Goal: Task Accomplishment & Management: Complete application form

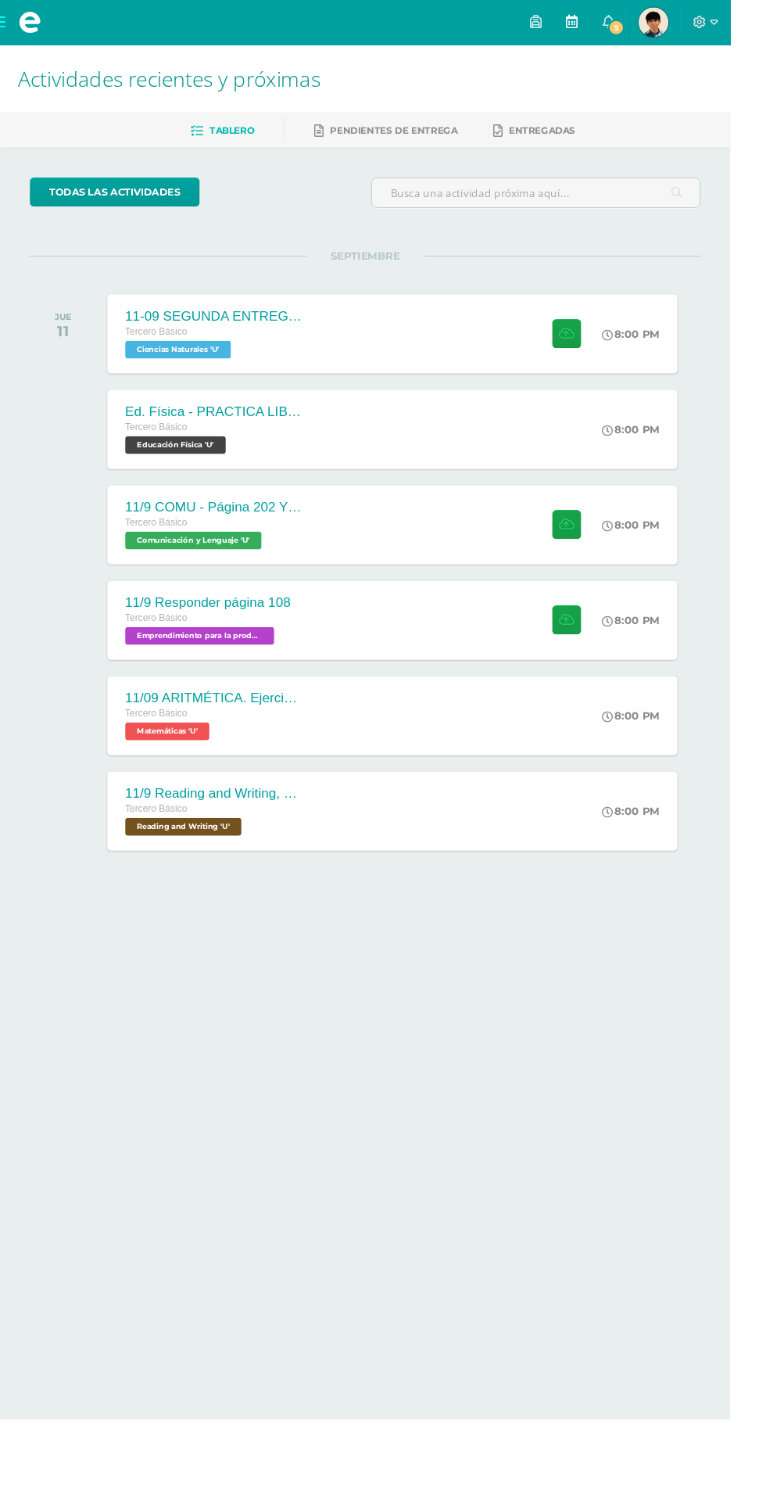
click at [619, 23] on link at bounding box center [600, 23] width 38 height 47
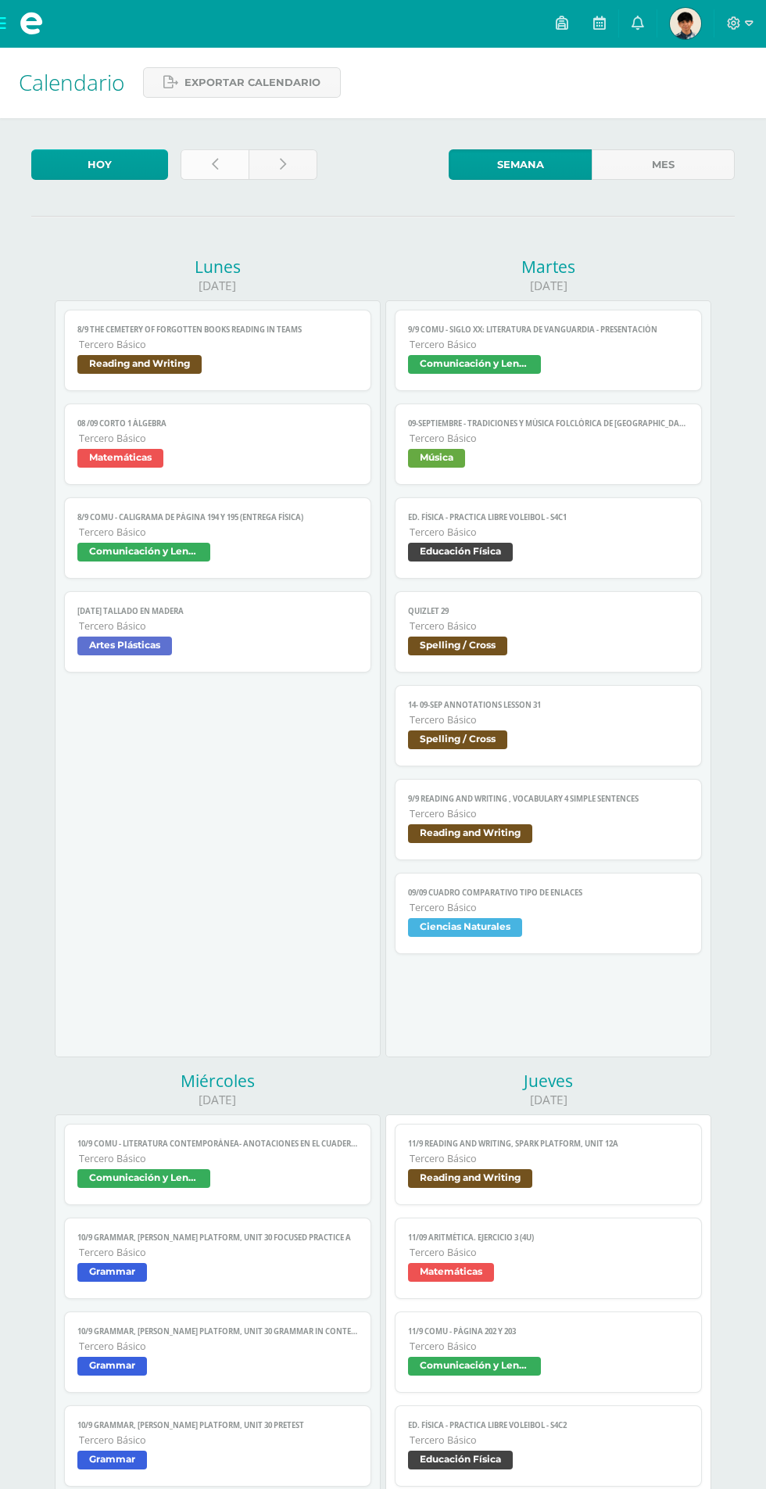
click at [236, 170] on link at bounding box center [215, 164] width 68 height 30
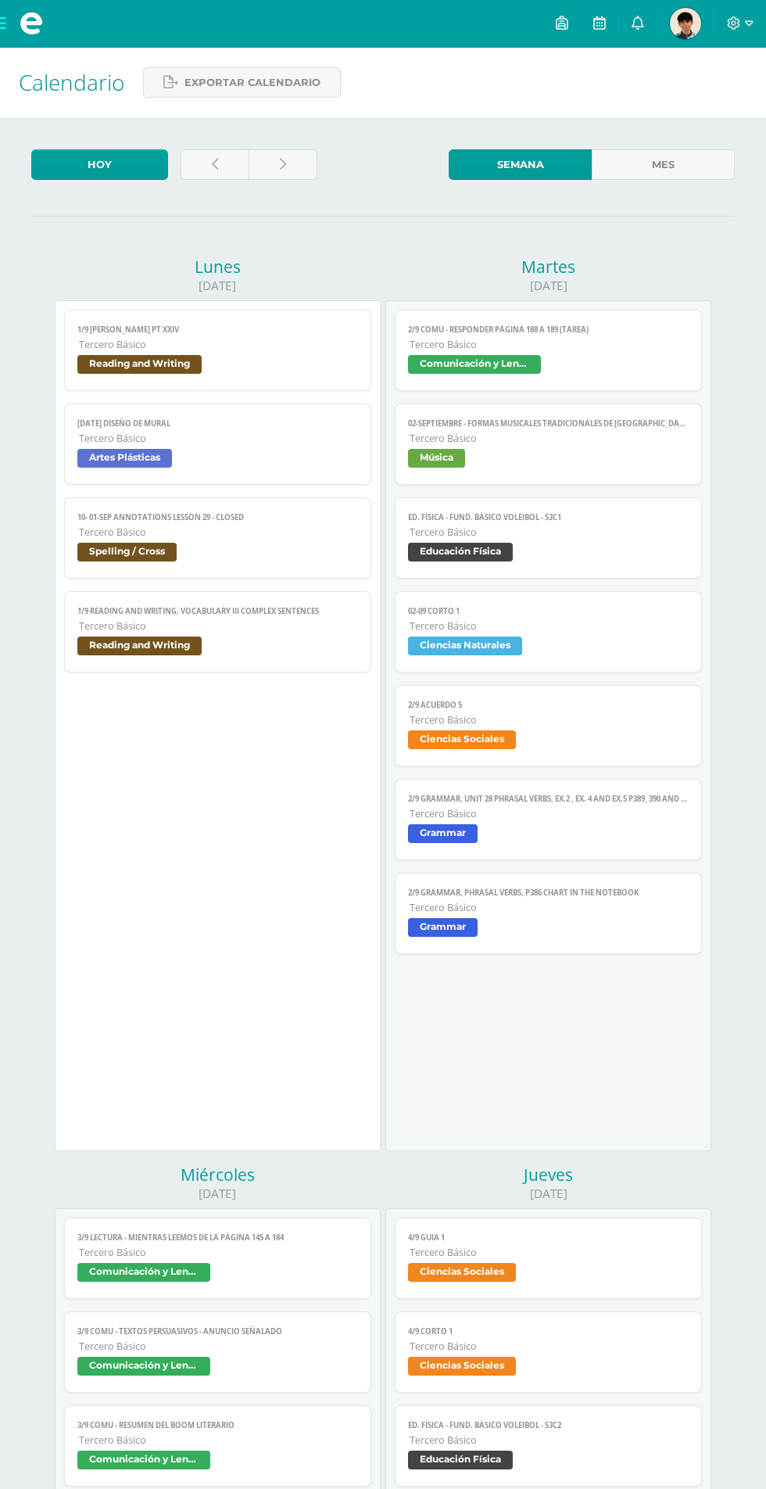
click at [446, 723] on span "Tercero Básico" at bounding box center [549, 719] width 278 height 13
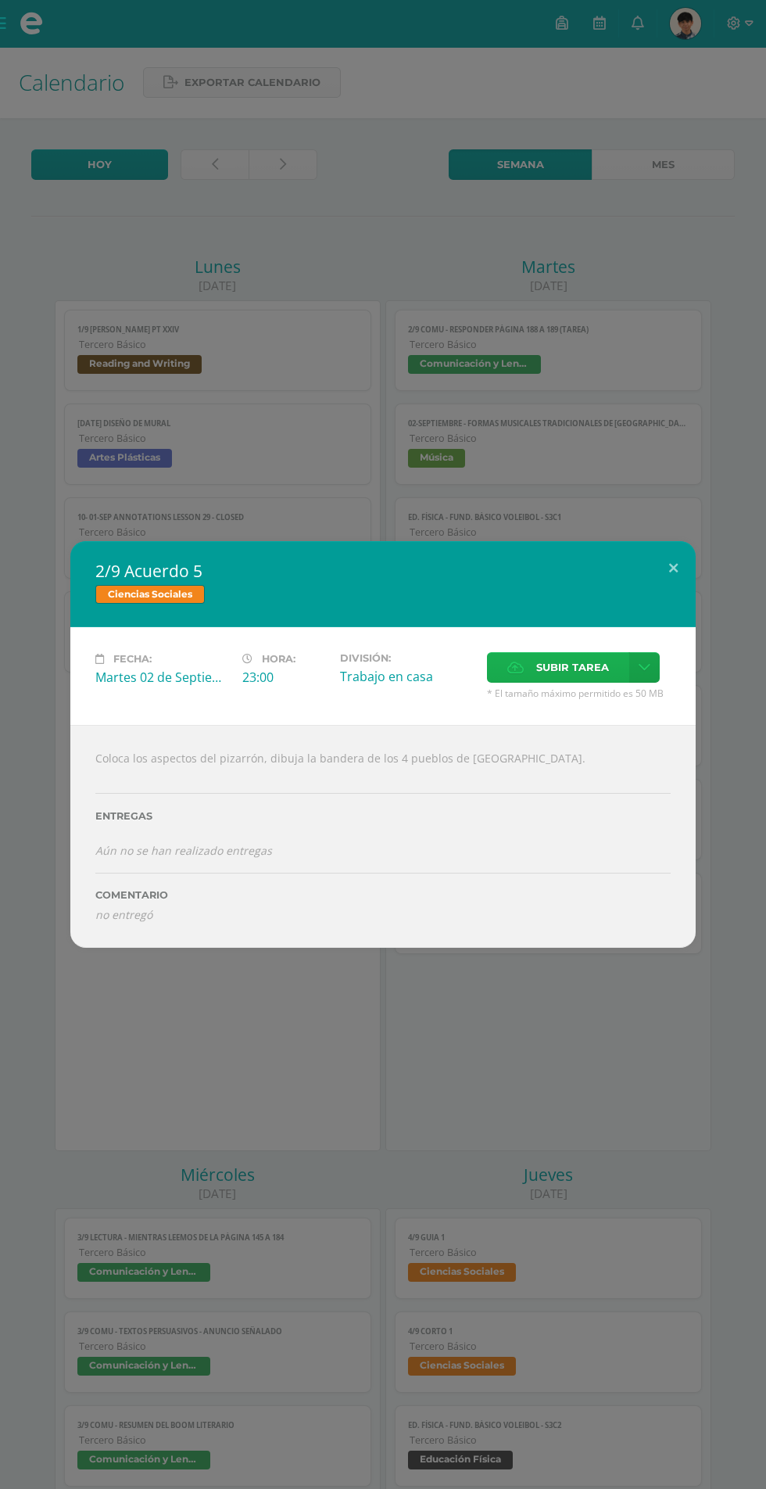
click at [514, 683] on label "Subir tarea" at bounding box center [558, 667] width 142 height 30
click at [0, 0] on input "Subir tarea" at bounding box center [0, 0] width 0 height 0
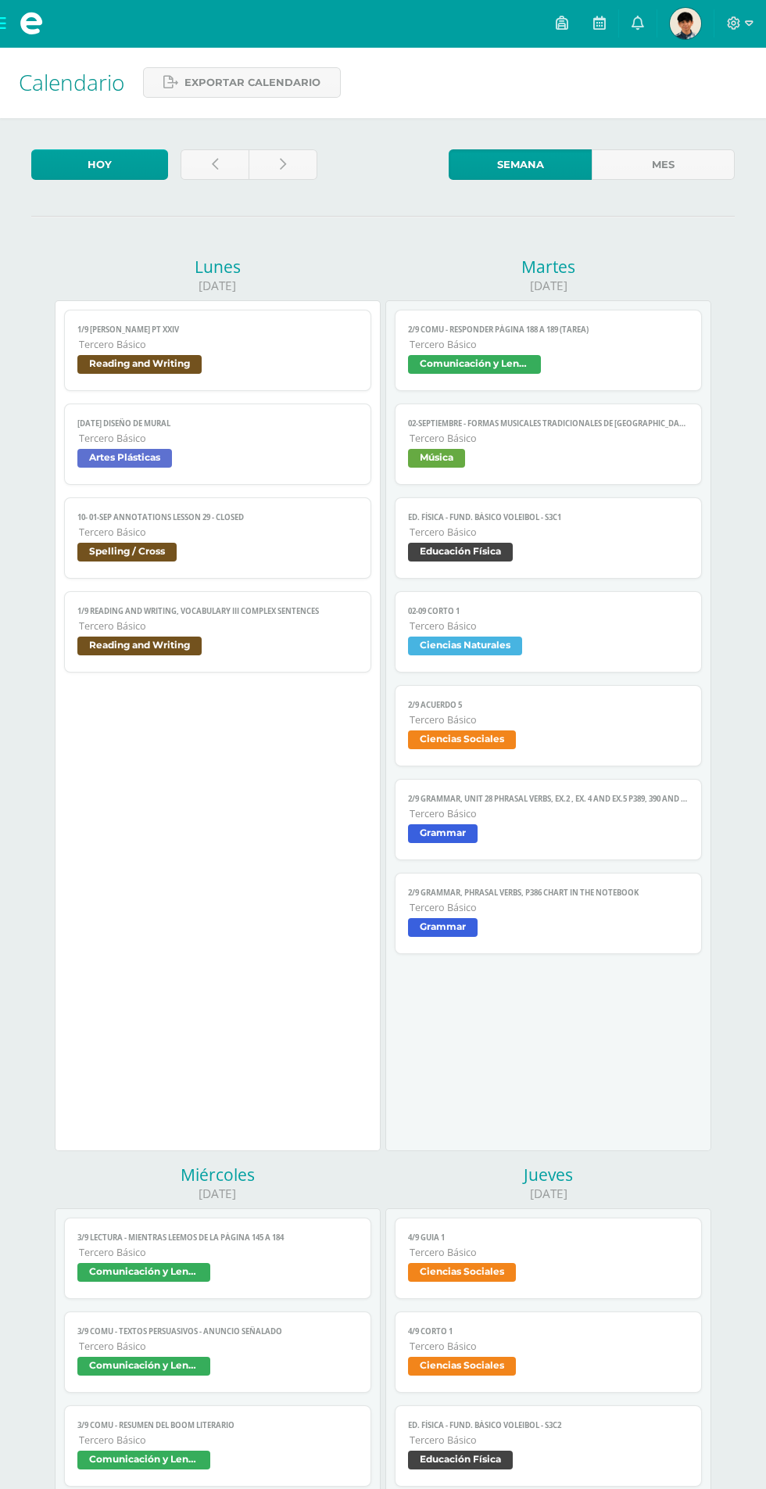
click at [430, 713] on link "2/9 Acuerdo 5 Tercero Básico Ciencias Sociales" at bounding box center [548, 725] width 307 height 81
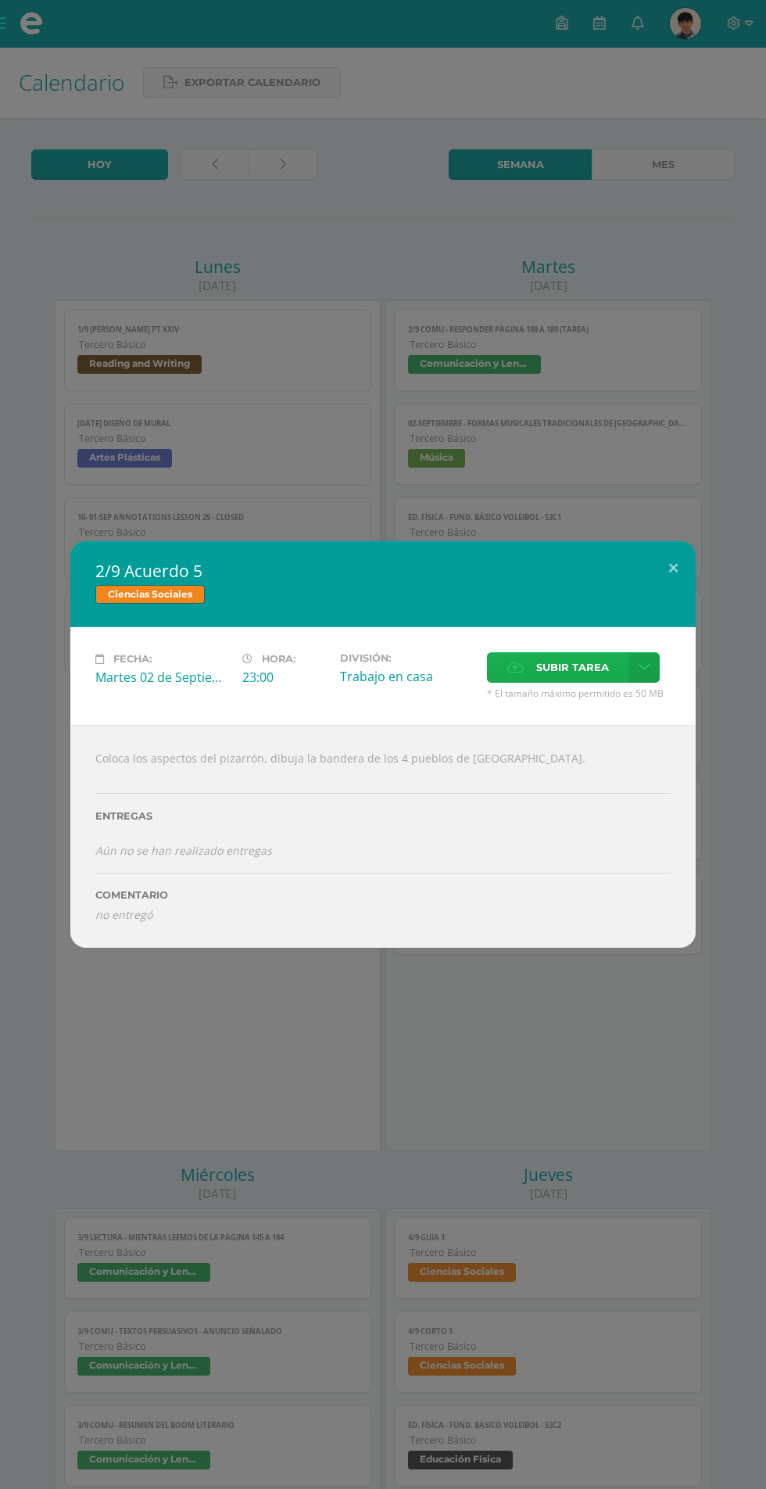
click at [569, 672] on span "Subir tarea" at bounding box center [572, 667] width 73 height 29
click at [0, 0] on input "Subir tarea" at bounding box center [0, 0] width 0 height 0
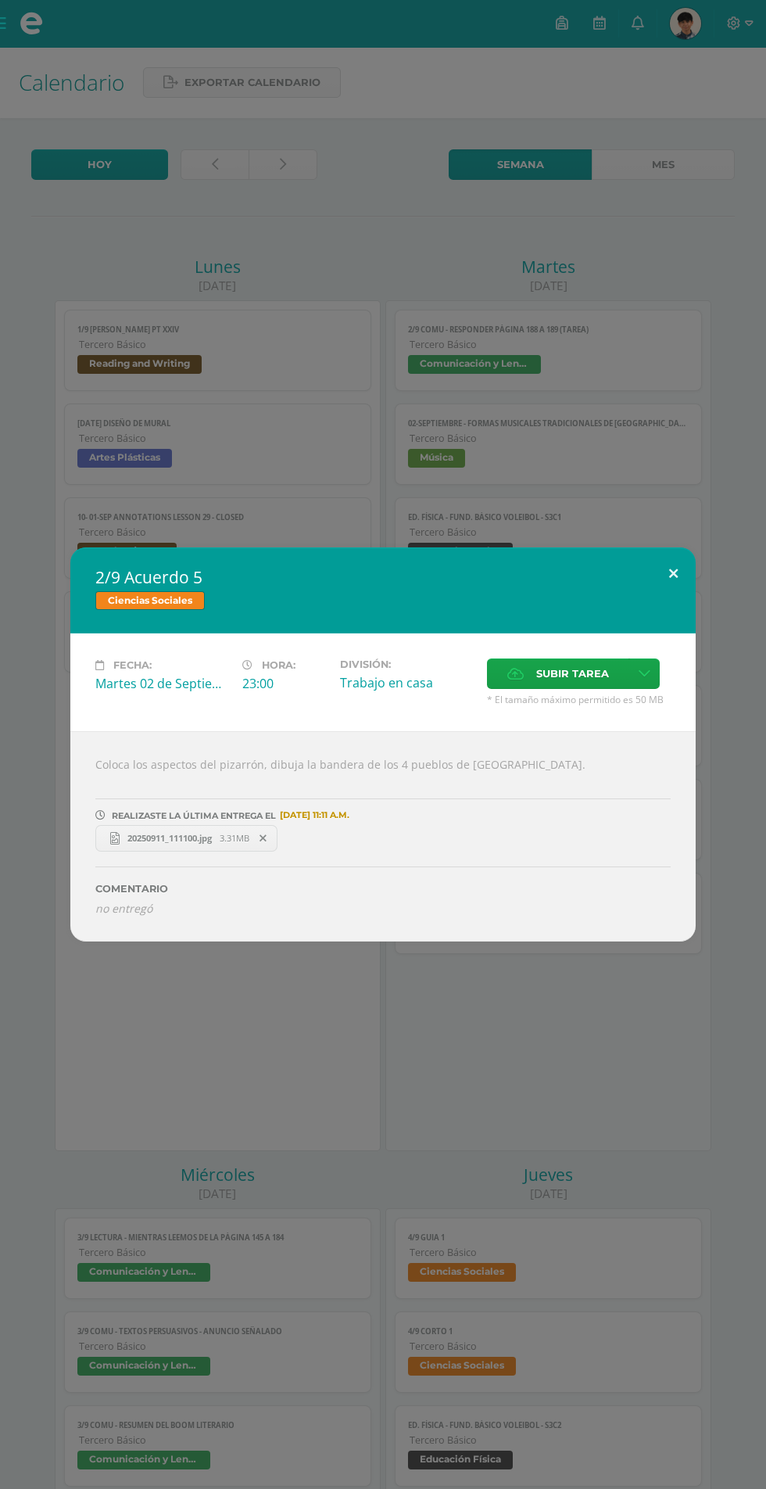
click at [676, 568] on button at bounding box center [673, 573] width 45 height 53
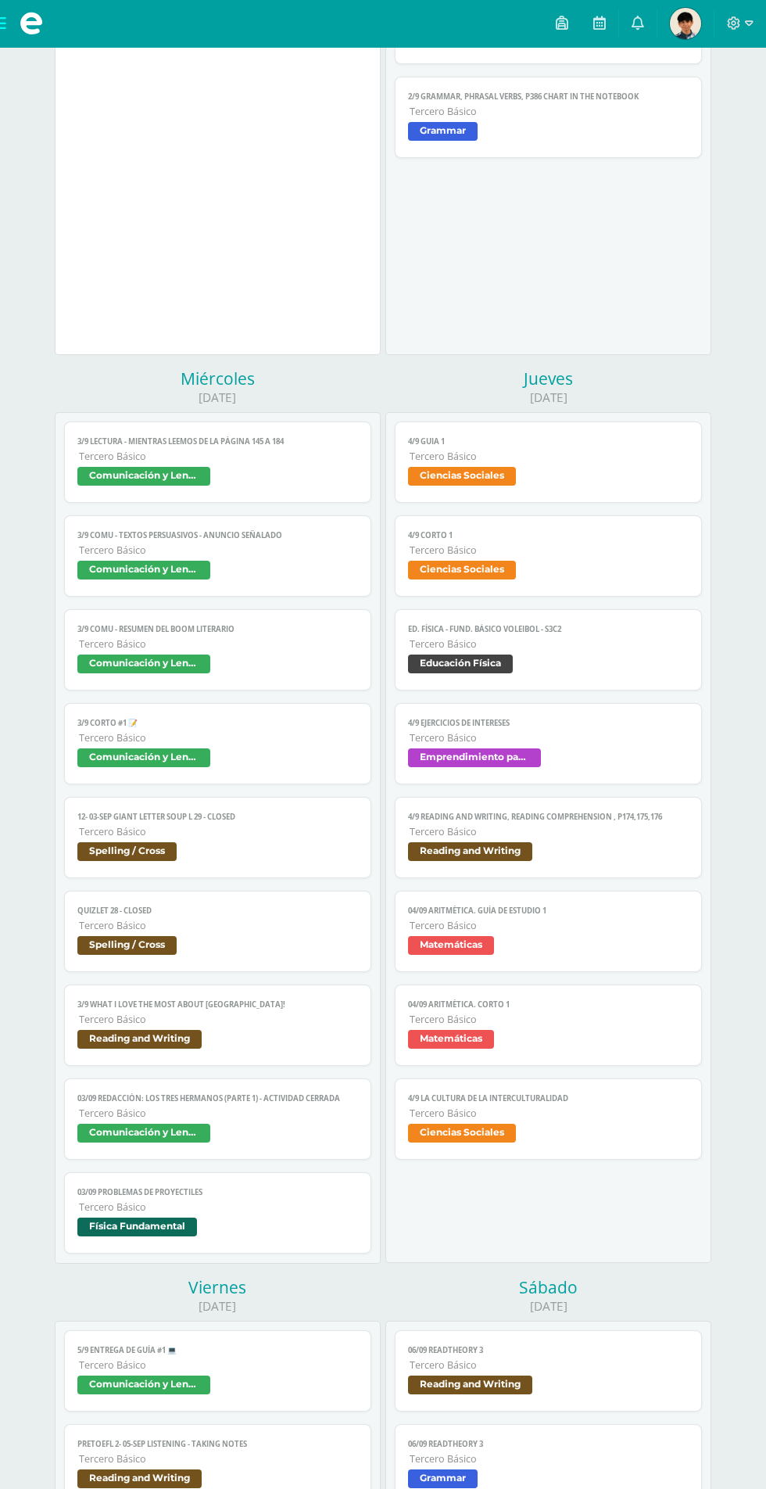
scroll to position [815, 0]
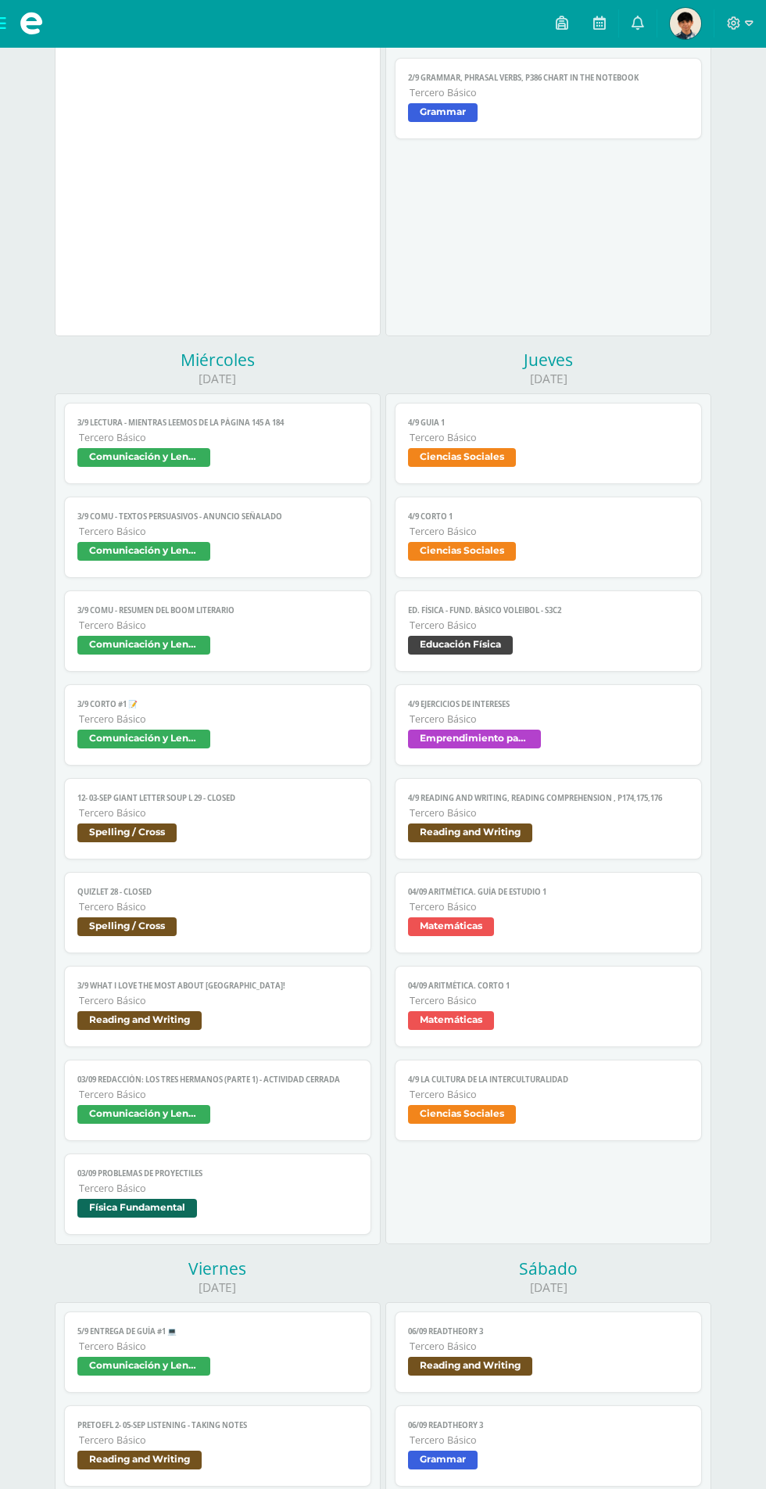
click at [479, 1099] on span "Tercero Básico" at bounding box center [549, 1094] width 278 height 13
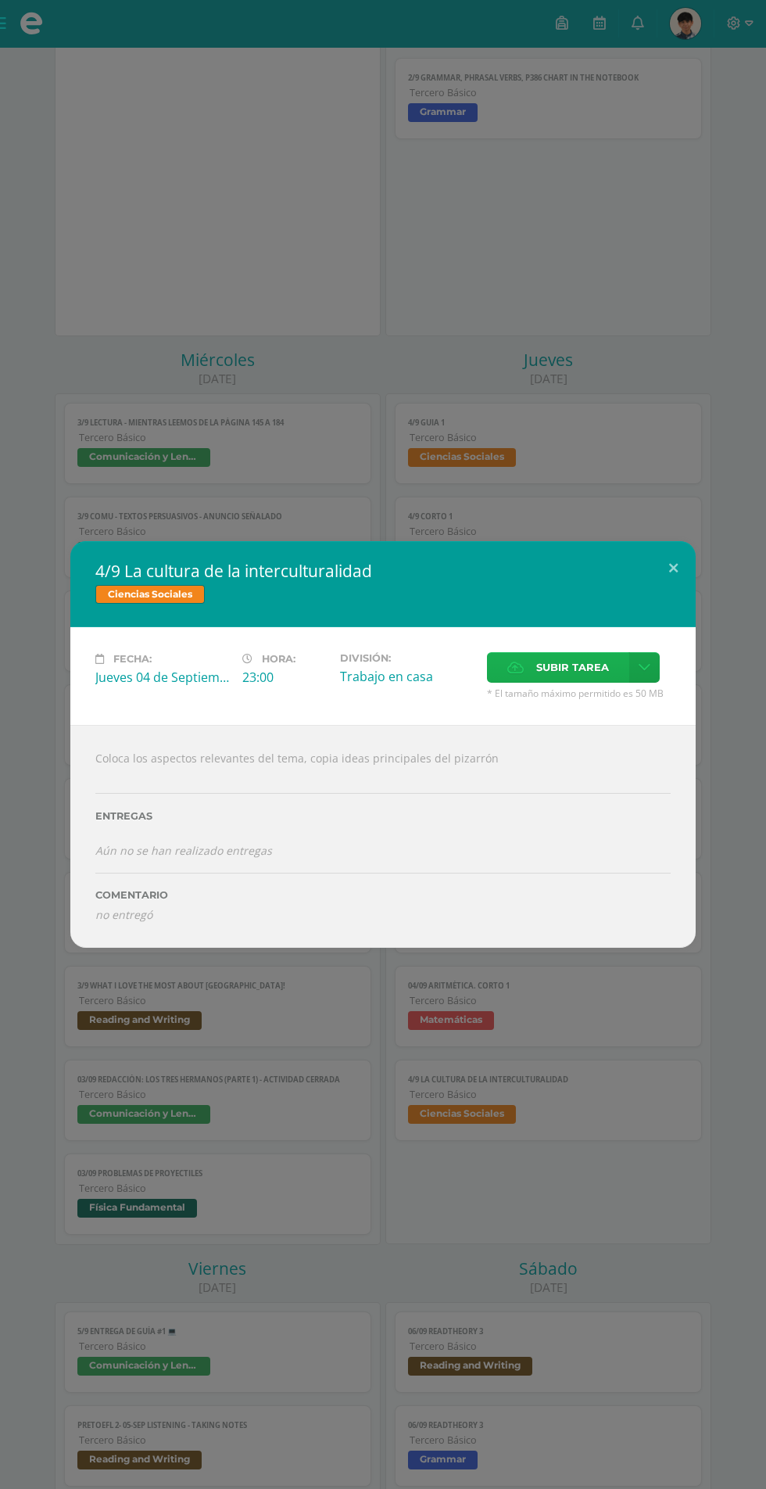
click at [549, 682] on span "Subir tarea" at bounding box center [572, 667] width 73 height 29
click at [0, 0] on input "Subir tarea" at bounding box center [0, 0] width 0 height 0
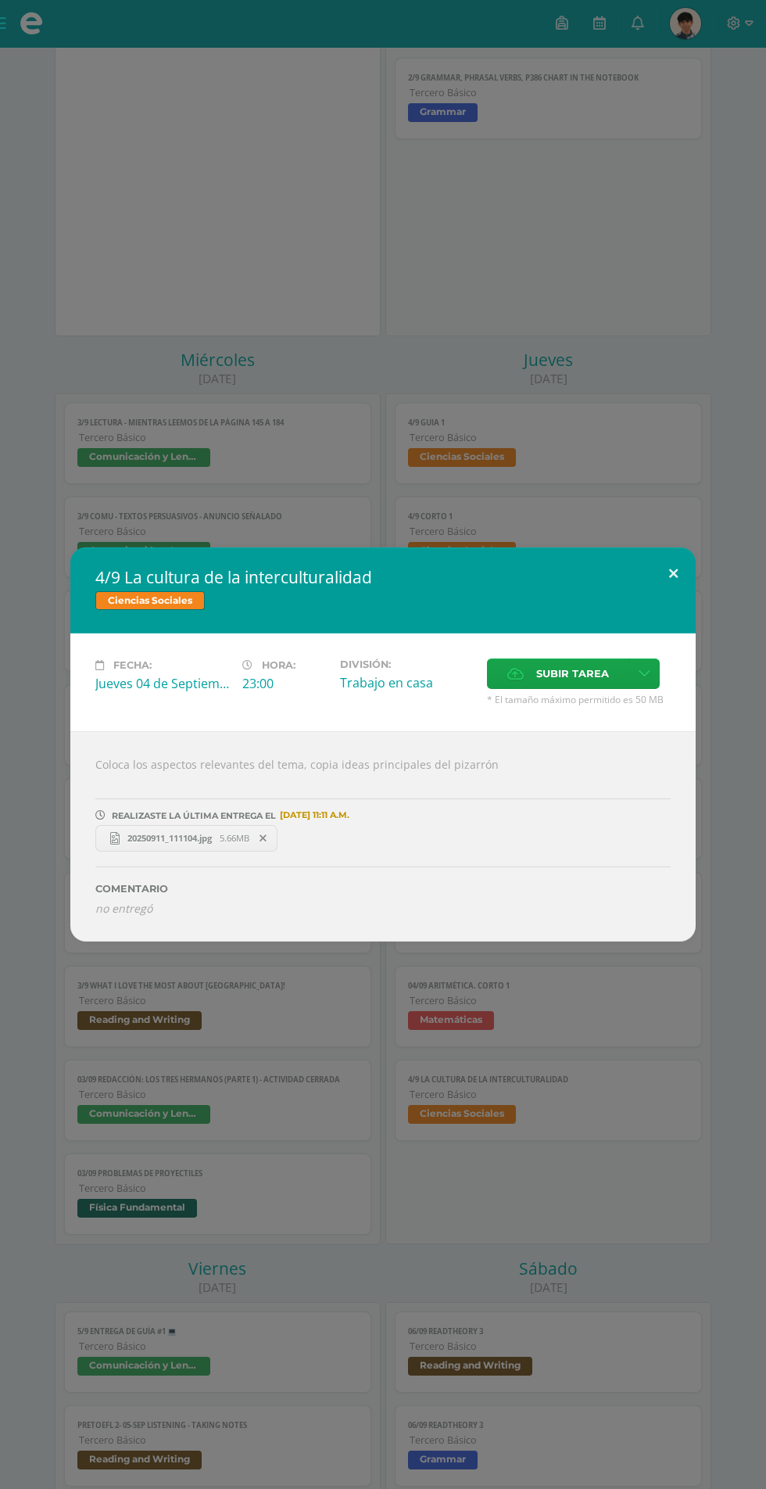
click at [673, 574] on button at bounding box center [673, 573] width 45 height 53
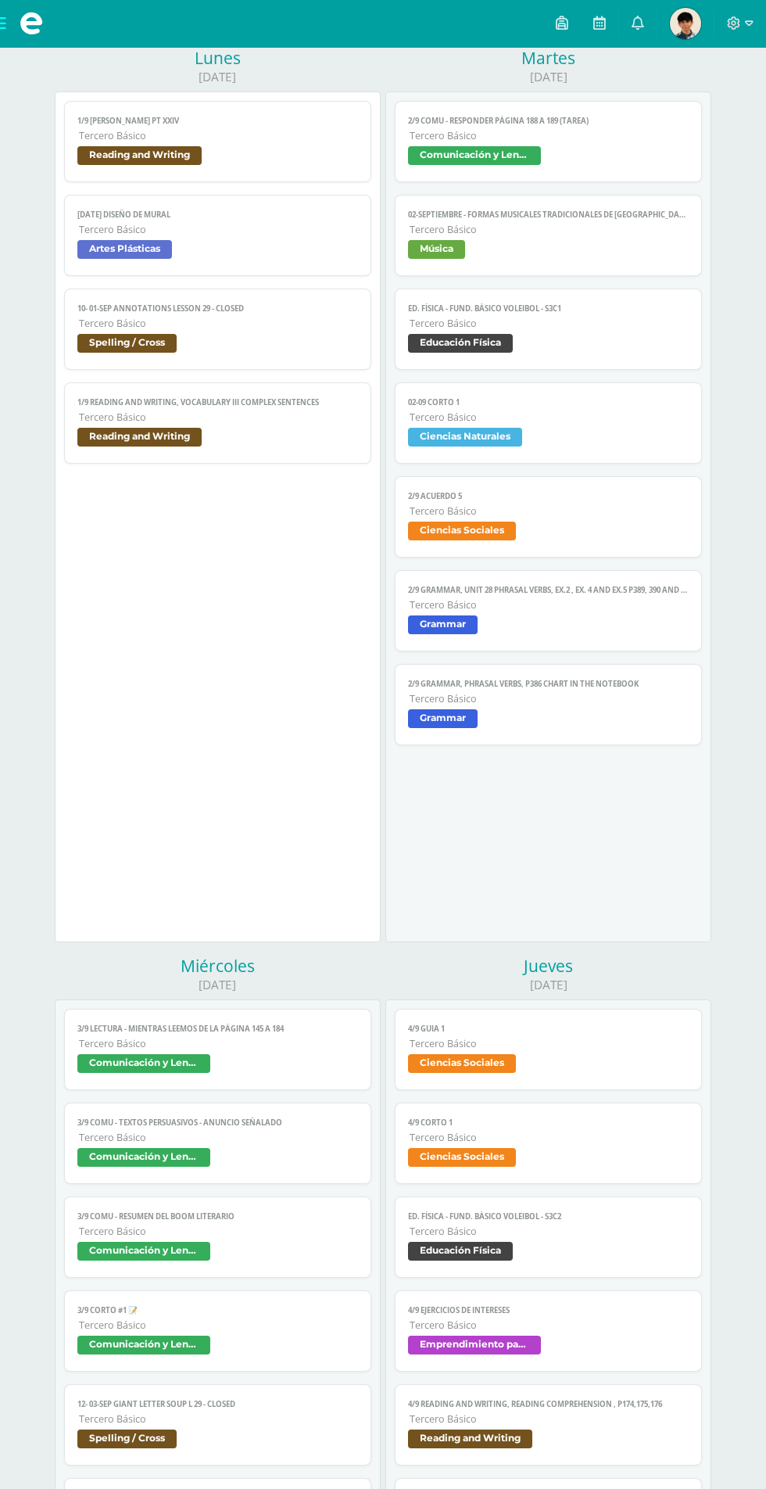
scroll to position [0, 0]
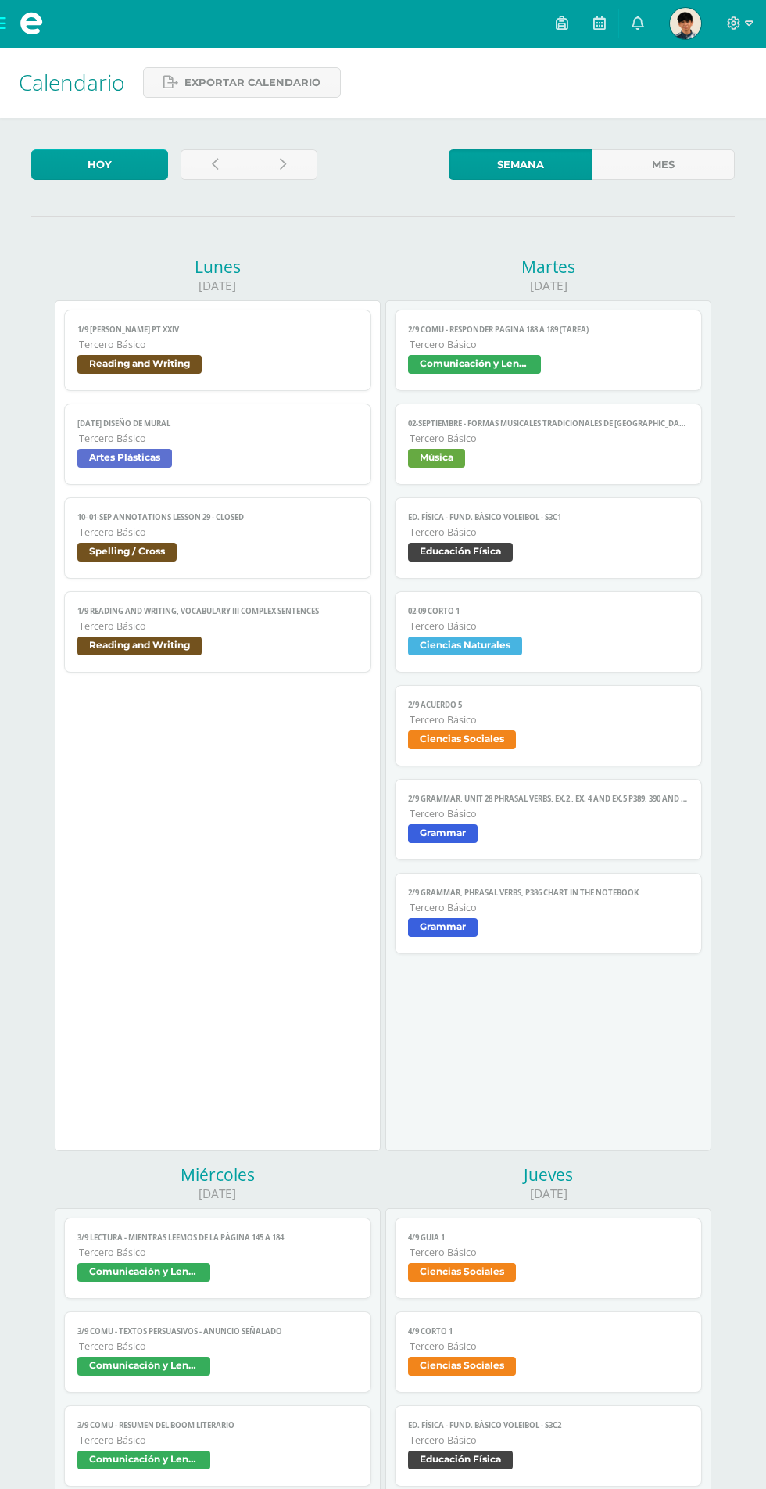
click at [597, 708] on span "2/9 Acuerdo 5" at bounding box center [548, 705] width 280 height 10
